Goal: Check status: Check status

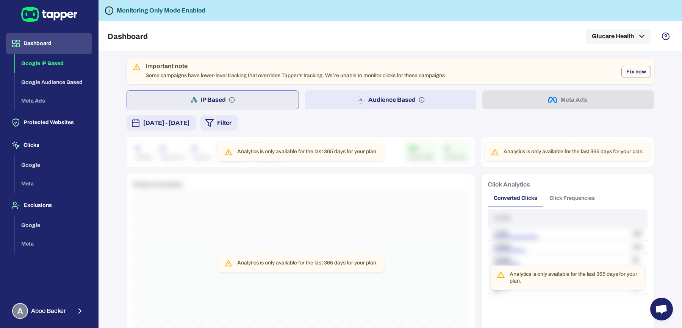
click at [196, 128] on button "[DATE] - [DATE]" at bounding box center [161, 123] width 69 height 15
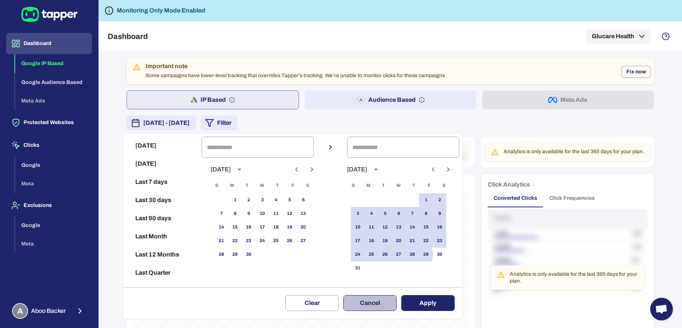
click at [355, 305] on button "Cancel" at bounding box center [369, 303] width 53 height 16
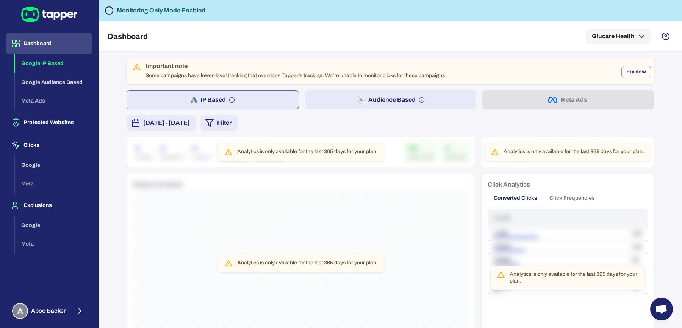
click at [187, 95] on button "IP Based" at bounding box center [213, 100] width 172 height 19
click at [187, 116] on button "[DATE] - [DATE]" at bounding box center [161, 123] width 69 height 15
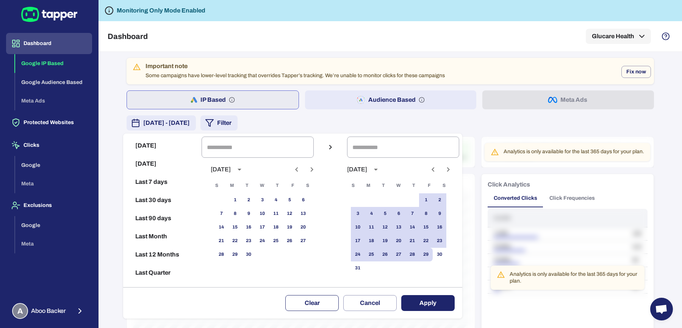
click at [312, 296] on button "Clear" at bounding box center [311, 303] width 53 height 16
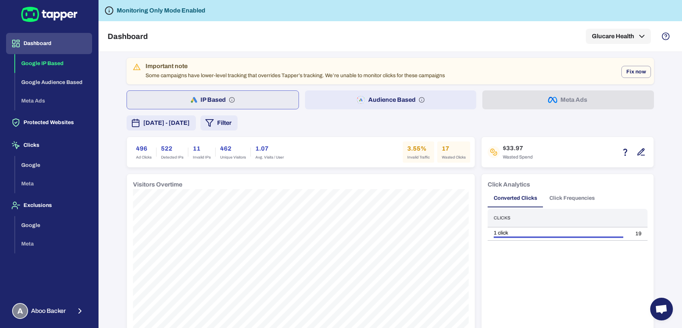
click at [186, 120] on span "[DATE] - [DATE]" at bounding box center [166, 123] width 47 height 9
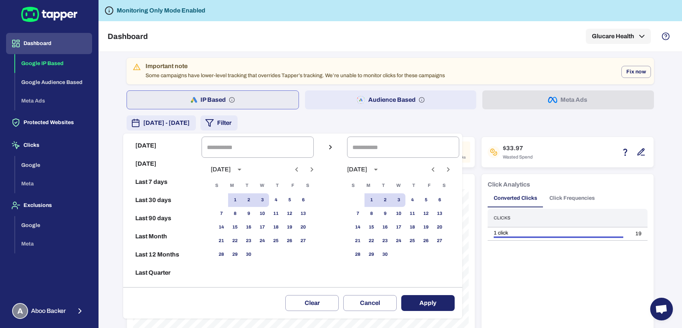
click at [301, 173] on icon "Previous month" at bounding box center [296, 169] width 9 height 9
click at [255, 229] on button "12" at bounding box center [249, 228] width 14 height 14
type input "**********"
click at [378, 201] on button "1" at bounding box center [371, 201] width 14 height 14
type input "**********"
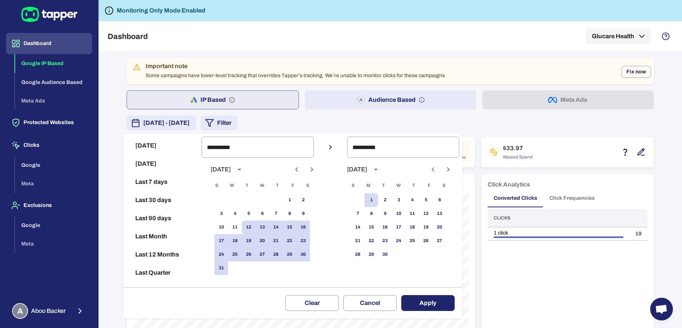
click at [423, 297] on button "Apply" at bounding box center [427, 303] width 53 height 16
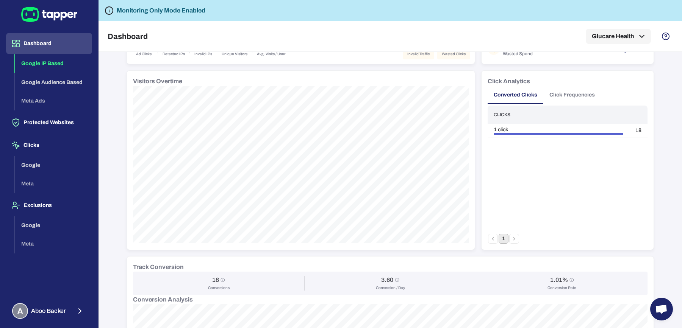
scroll to position [107, 0]
